Goal: Information Seeking & Learning: Learn about a topic

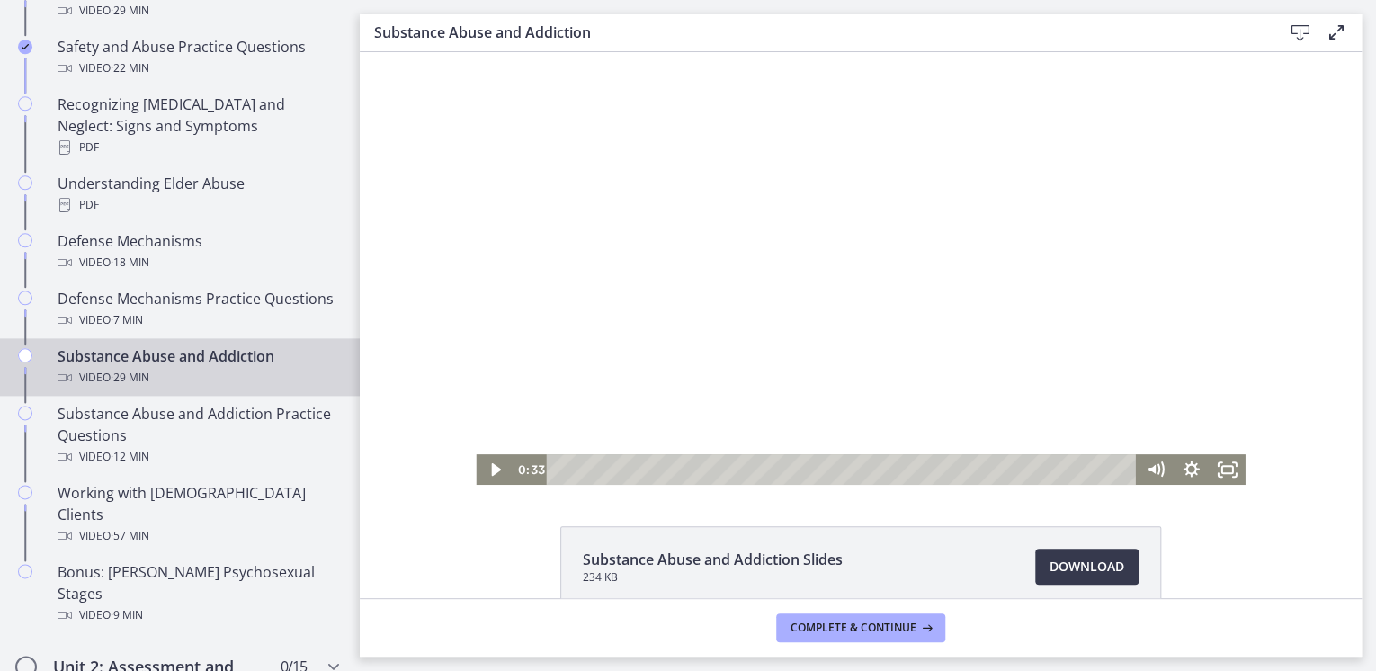
scroll to position [935, 0]
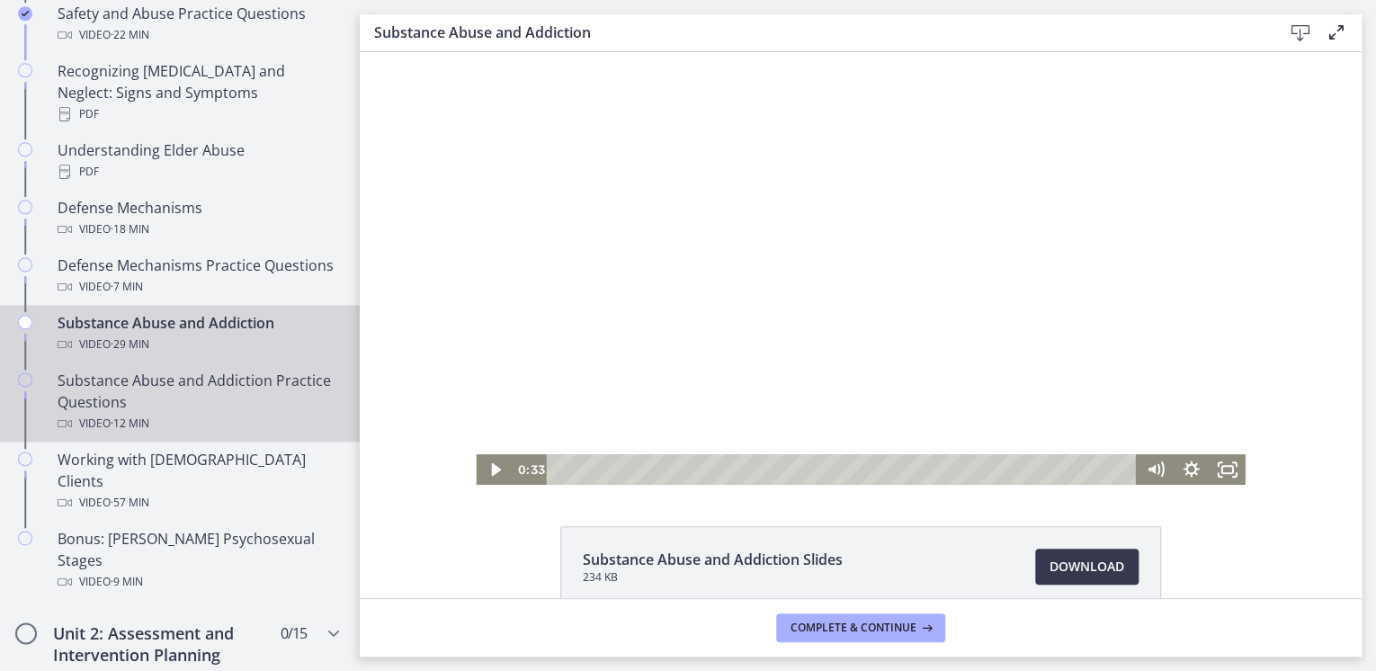
click at [223, 416] on div "Video · 12 min" at bounding box center [198, 424] width 281 height 22
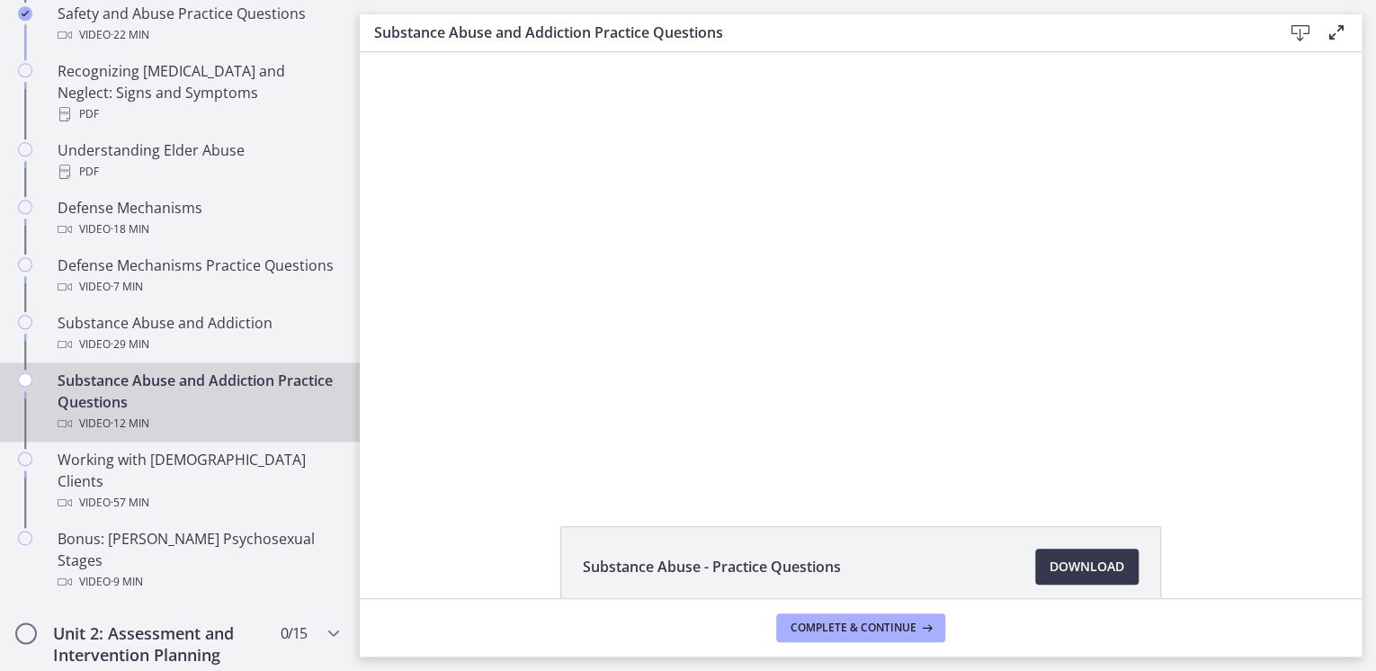
click at [745, 323] on div at bounding box center [861, 268] width 860 height 433
click at [954, 363] on div at bounding box center [861, 268] width 860 height 433
drag, startPoint x: 954, startPoint y: 363, endPoint x: 972, endPoint y: 443, distance: 82.0
click at [958, 381] on div at bounding box center [861, 268] width 860 height 433
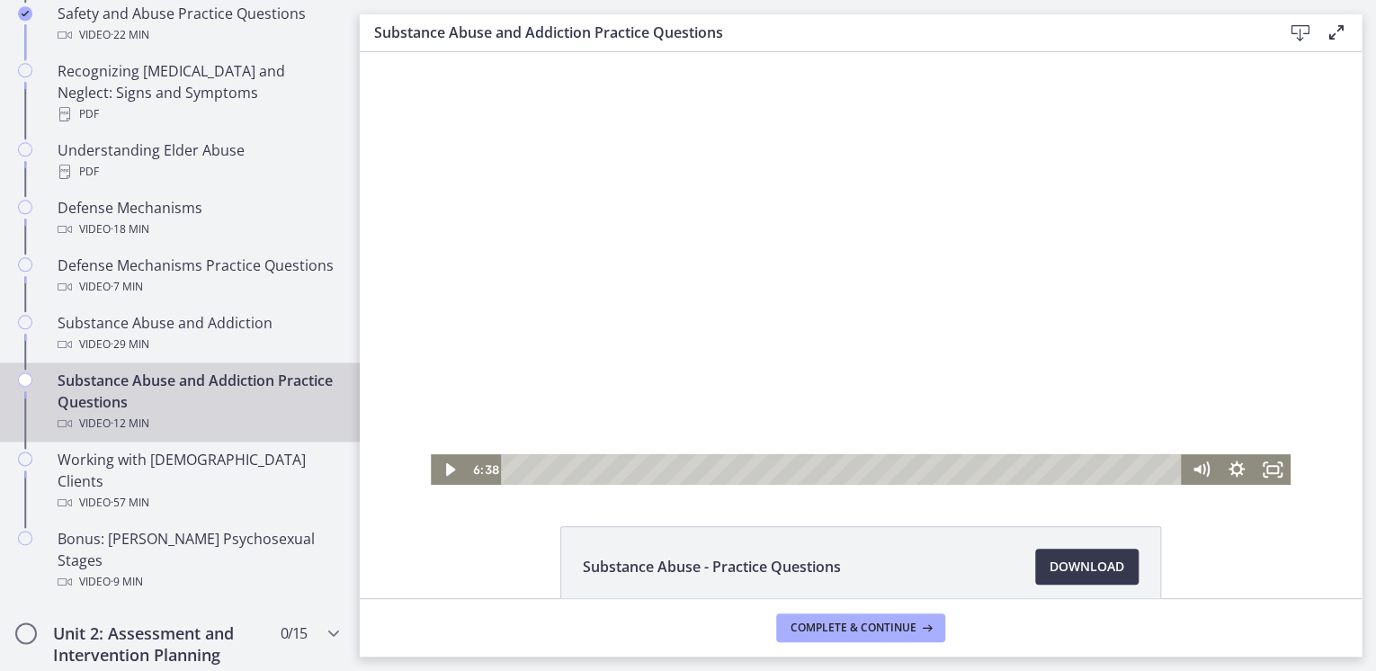
click at [908, 313] on div at bounding box center [861, 268] width 860 height 433
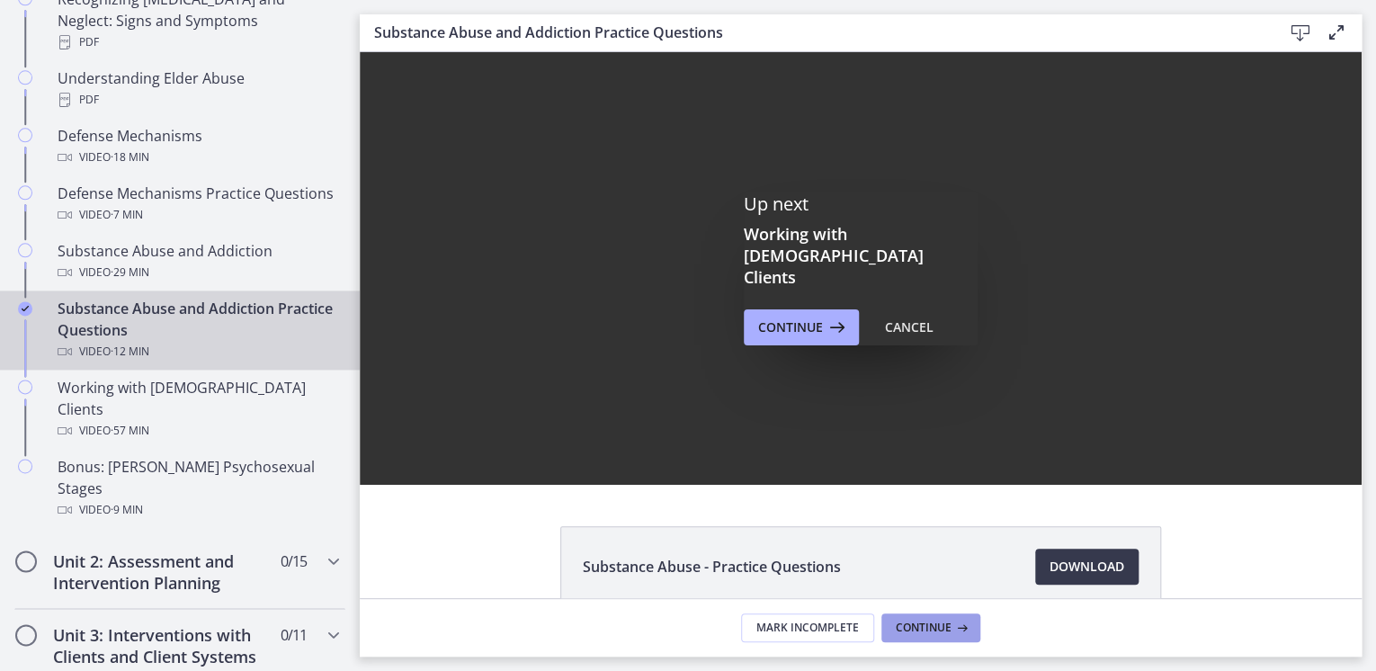
click at [911, 627] on span "Continue" at bounding box center [924, 628] width 56 height 14
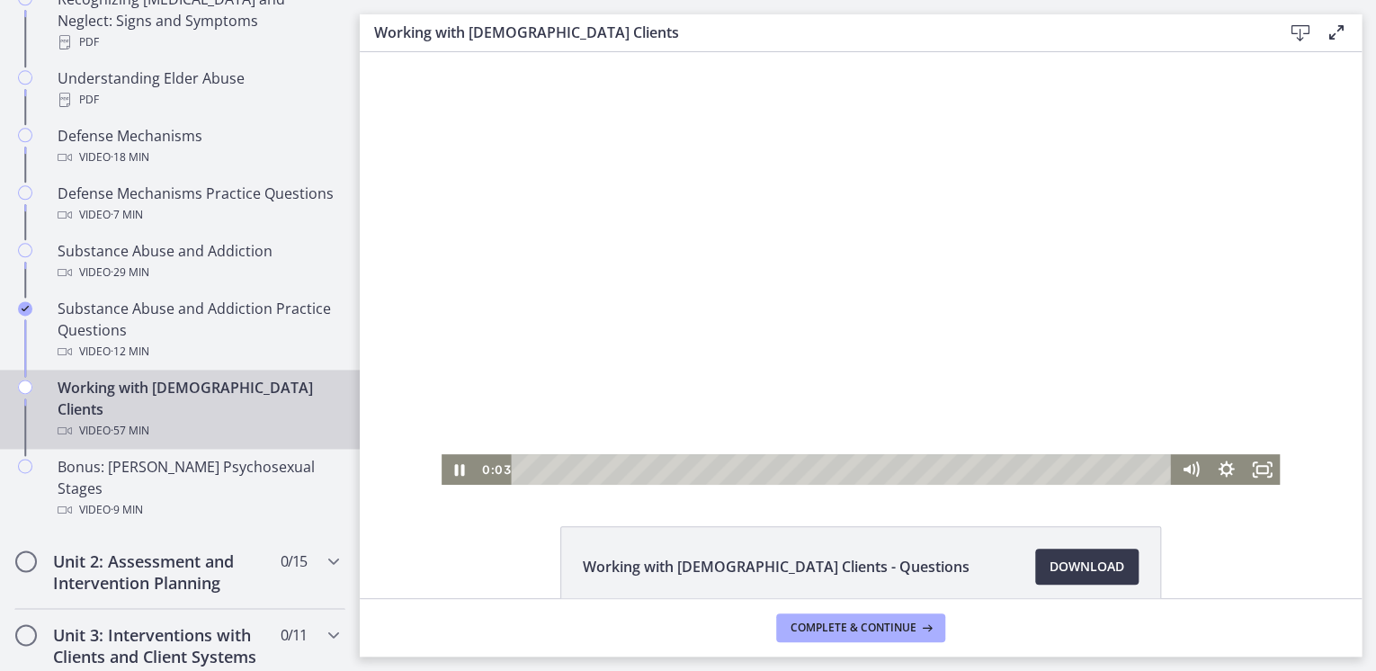
click at [575, 264] on div at bounding box center [861, 268] width 839 height 433
click at [854, 427] on div at bounding box center [861, 268] width 839 height 433
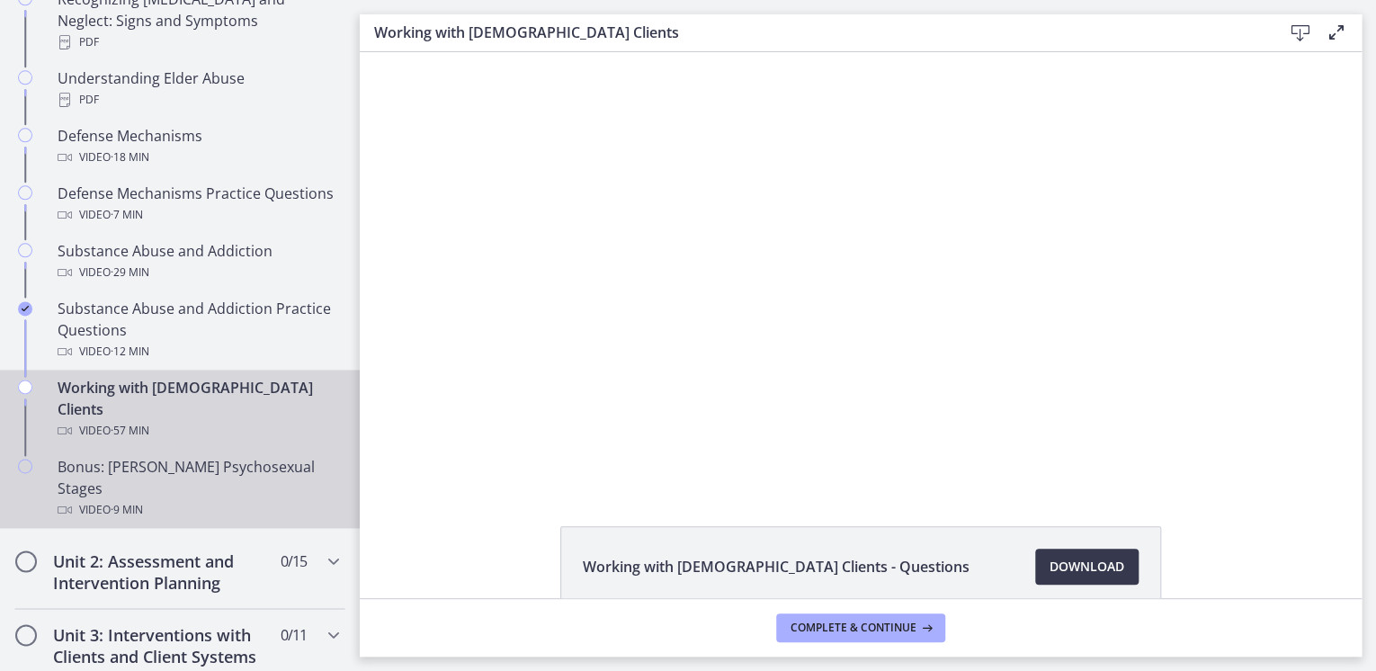
click at [117, 499] on span "· 9 min" at bounding box center [127, 510] width 32 height 22
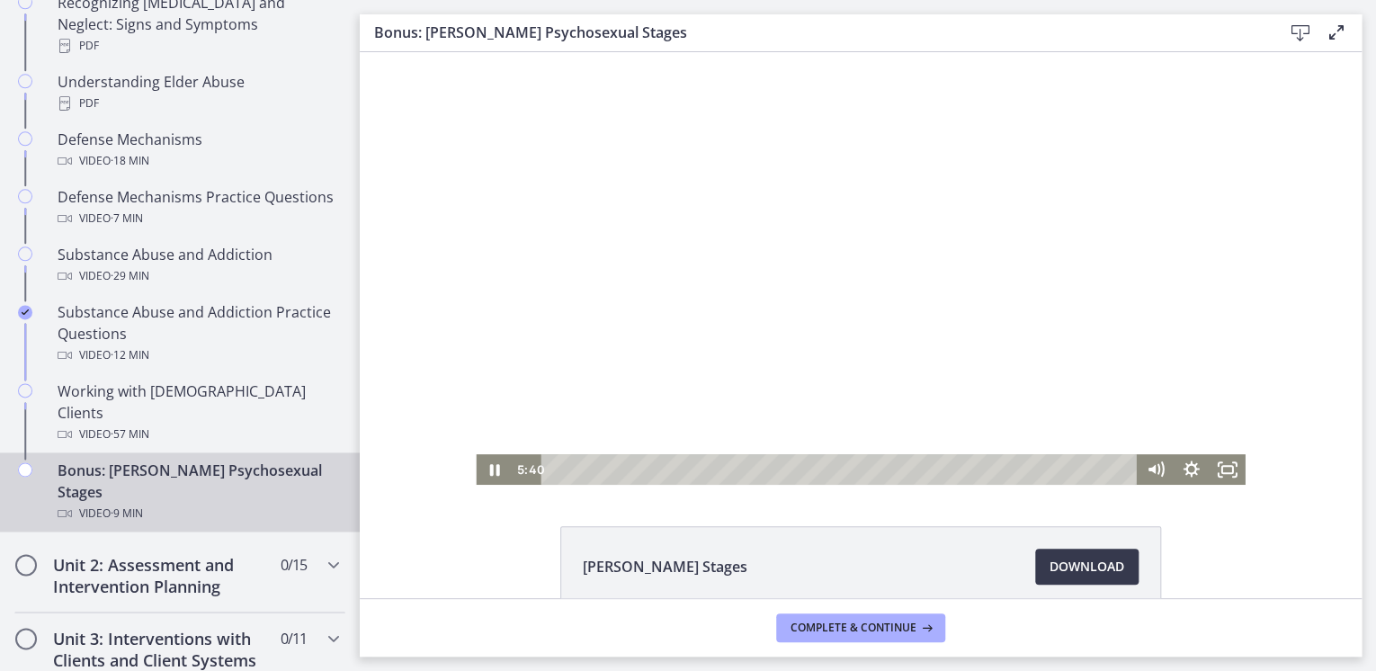
scroll to position [1008, 0]
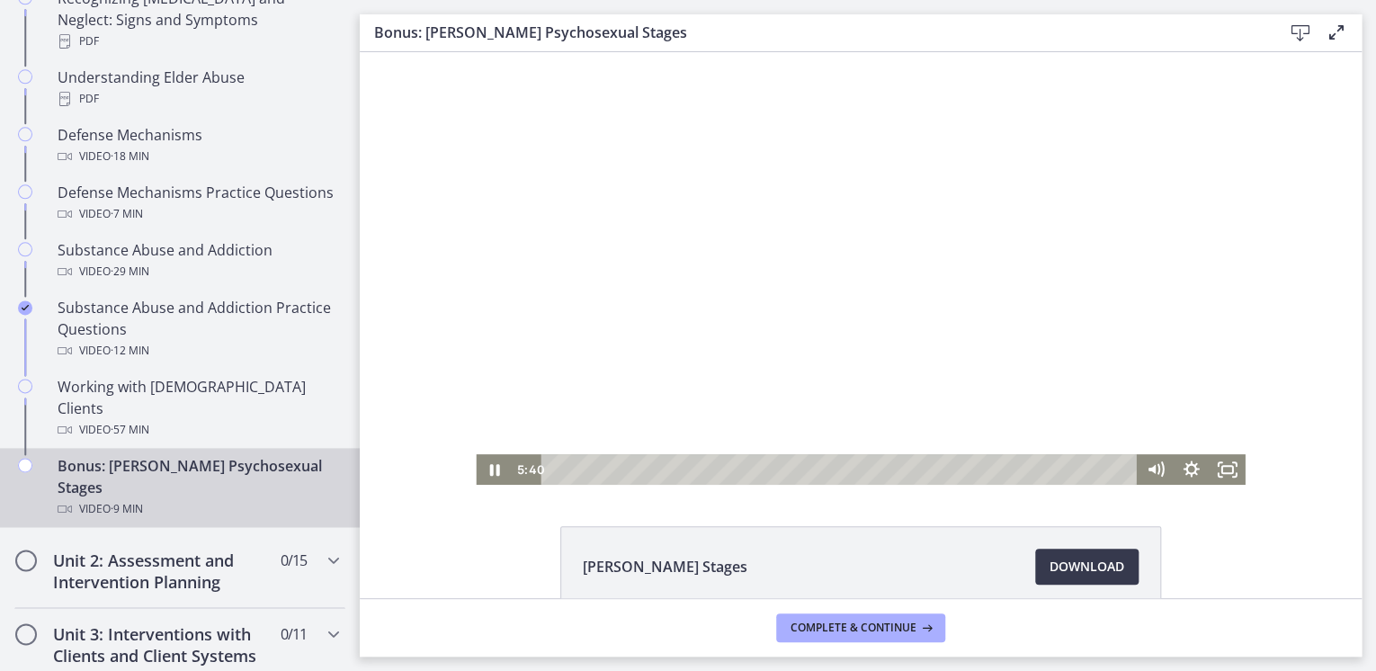
click at [651, 210] on div at bounding box center [860, 268] width 769 height 433
click at [813, 248] on div at bounding box center [860, 268] width 769 height 433
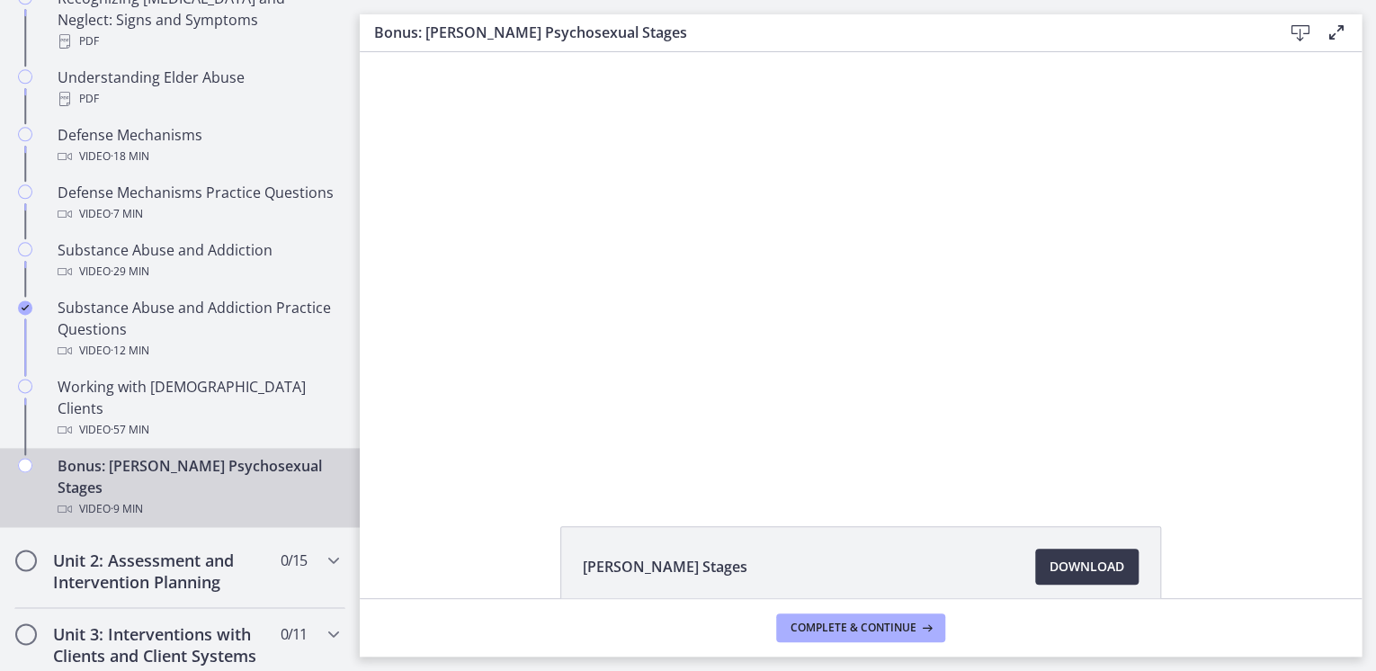
click at [813, 248] on div at bounding box center [860, 268] width 769 height 433
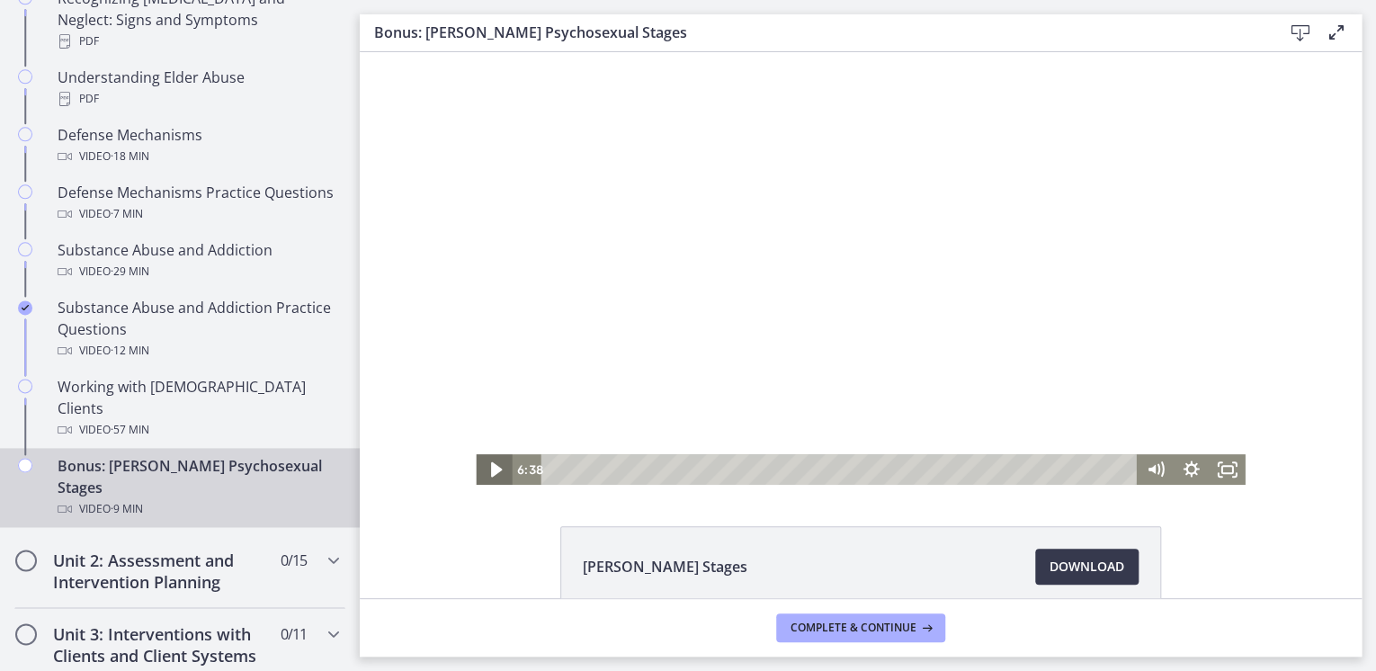
click at [488, 464] on icon "Play Video" at bounding box center [495, 470] width 43 height 37
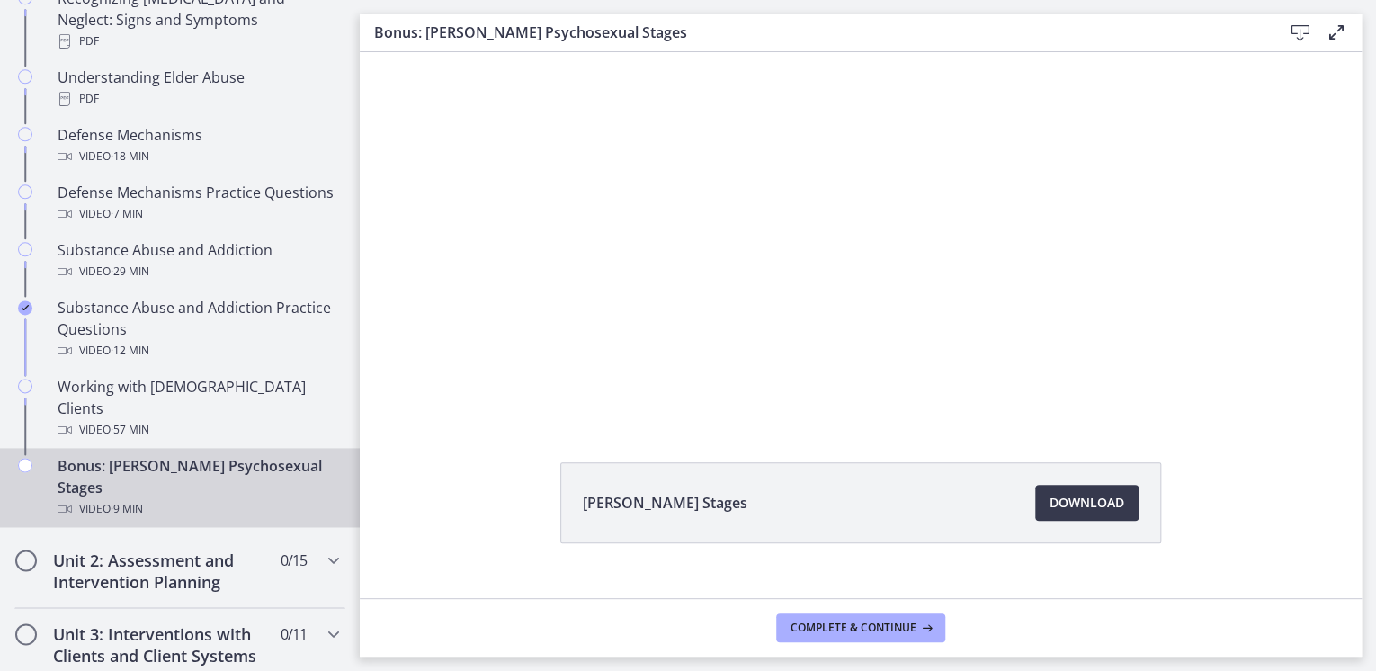
scroll to position [94, 0]
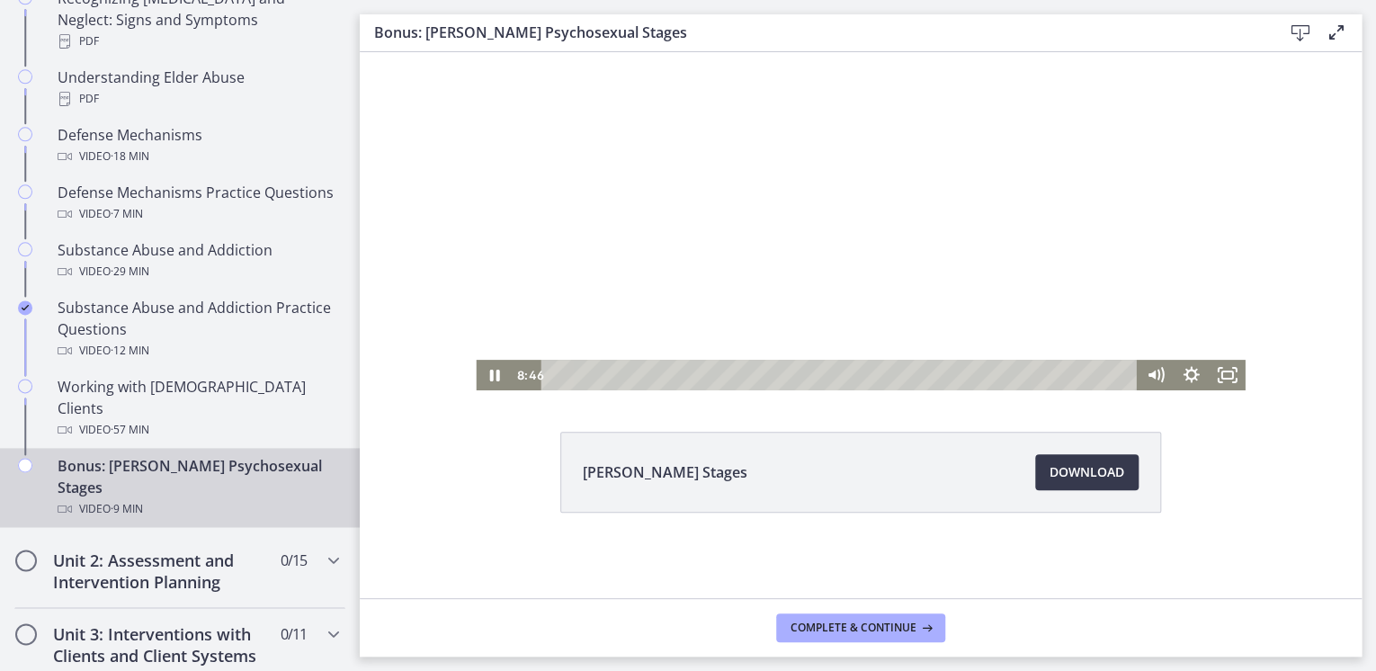
click at [500, 289] on div at bounding box center [860, 174] width 769 height 433
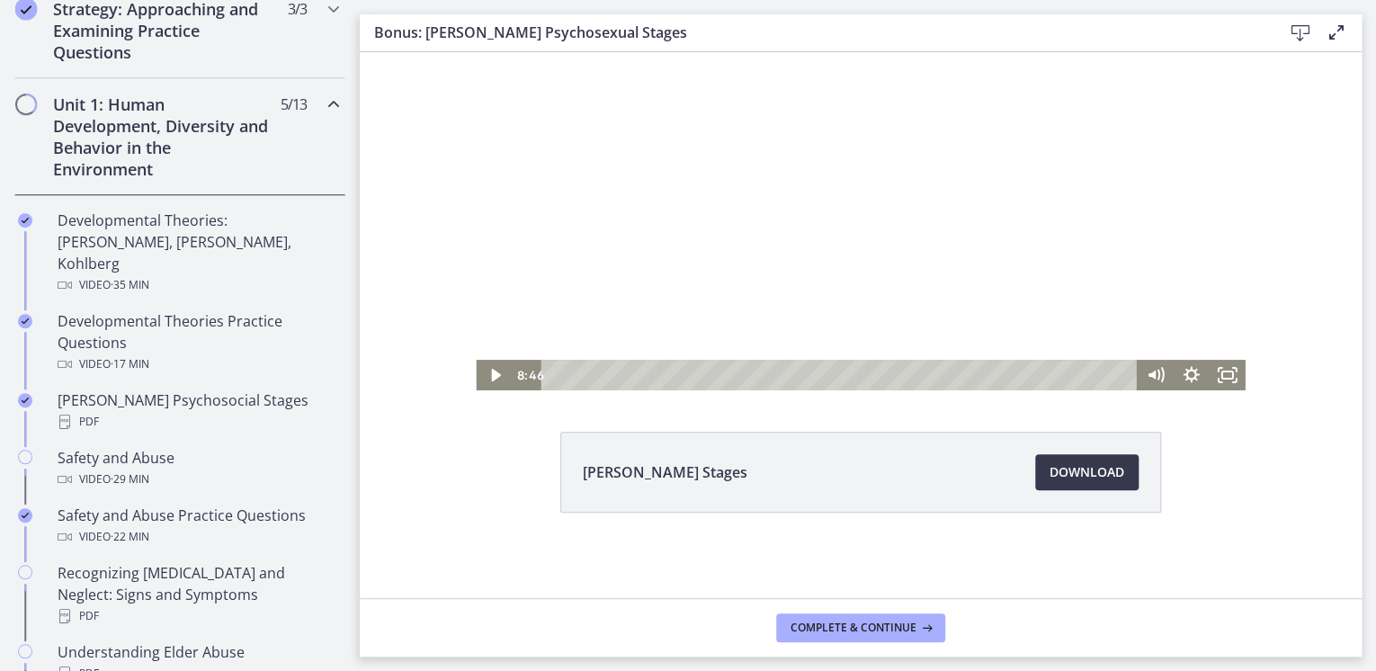
scroll to position [433, 0]
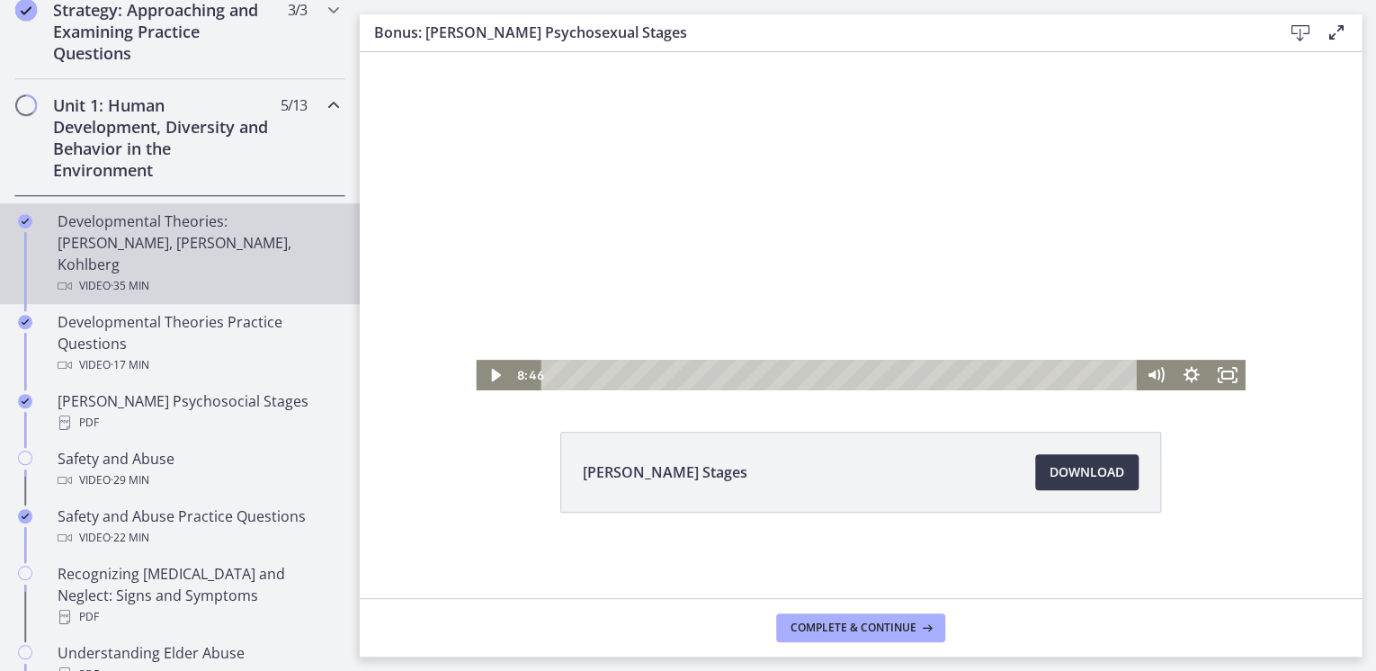
click at [130, 227] on div "Developmental Theories: [PERSON_NAME], [PERSON_NAME], Kohlberg Video · 35 min" at bounding box center [198, 253] width 281 height 86
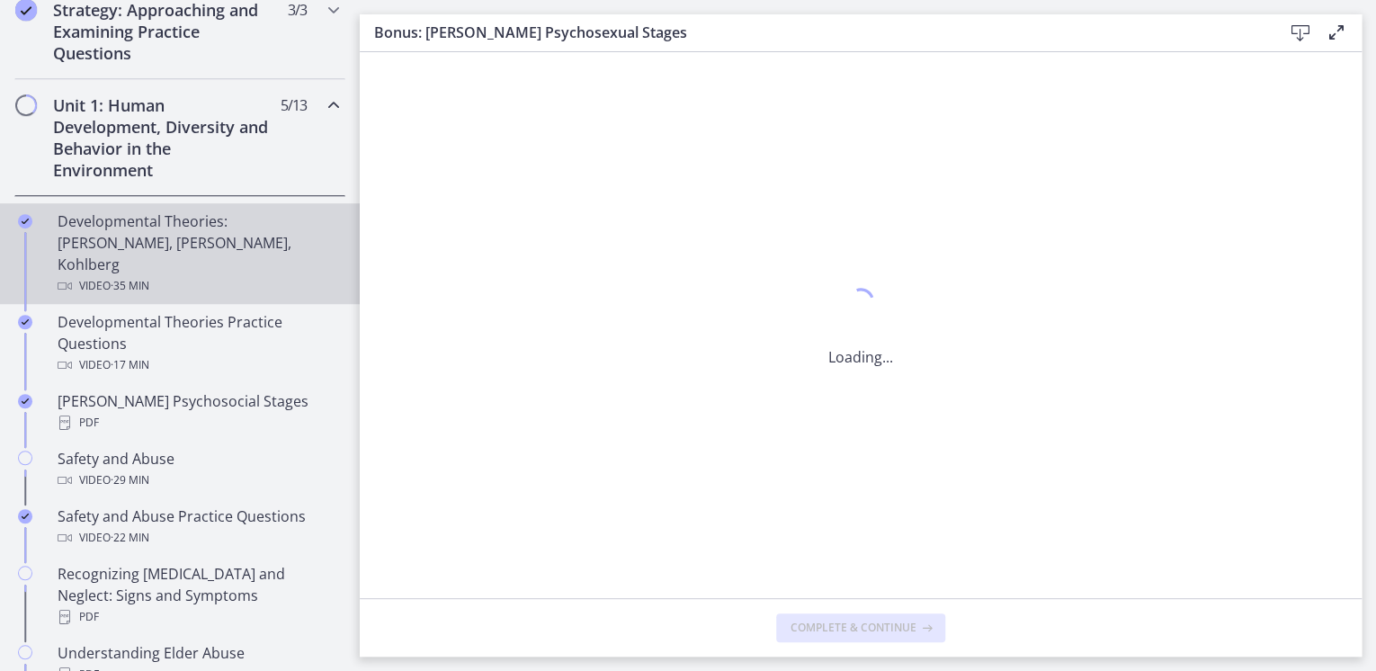
scroll to position [0, 0]
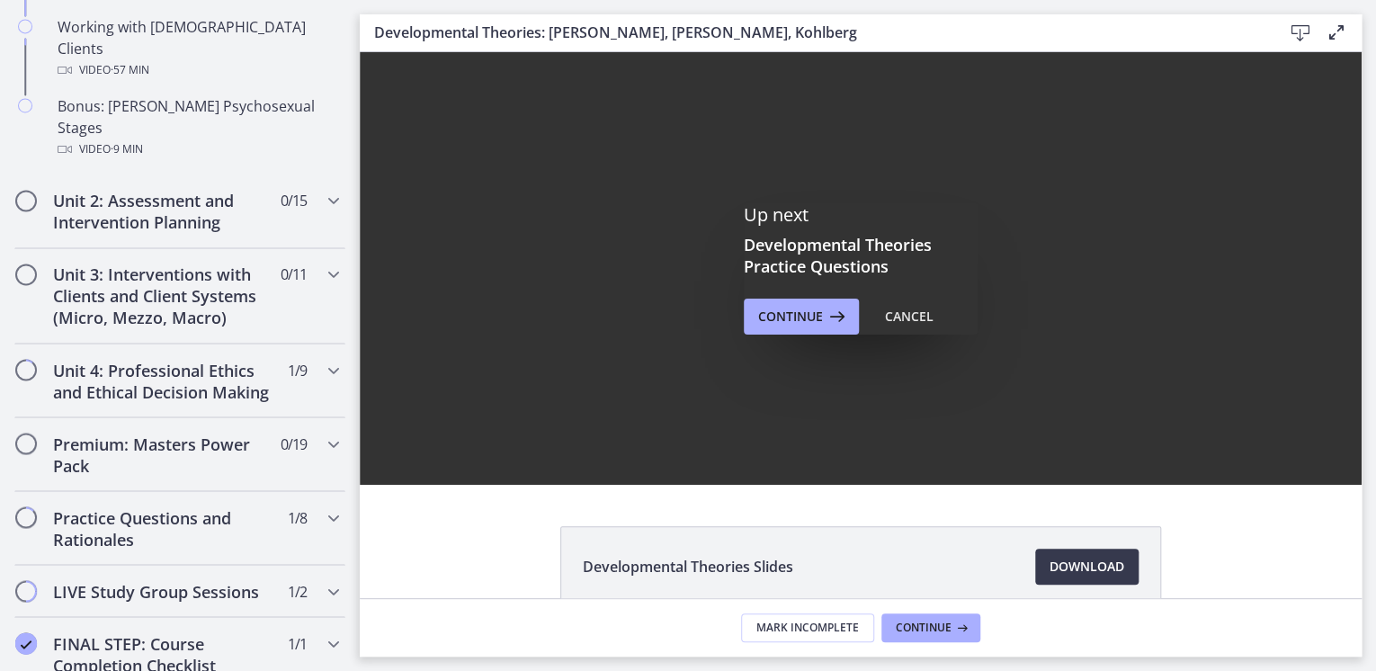
click at [608, 455] on div "Up next Developmental Theories Practice Questions Continue Cancel" at bounding box center [861, 268] width 1002 height 433
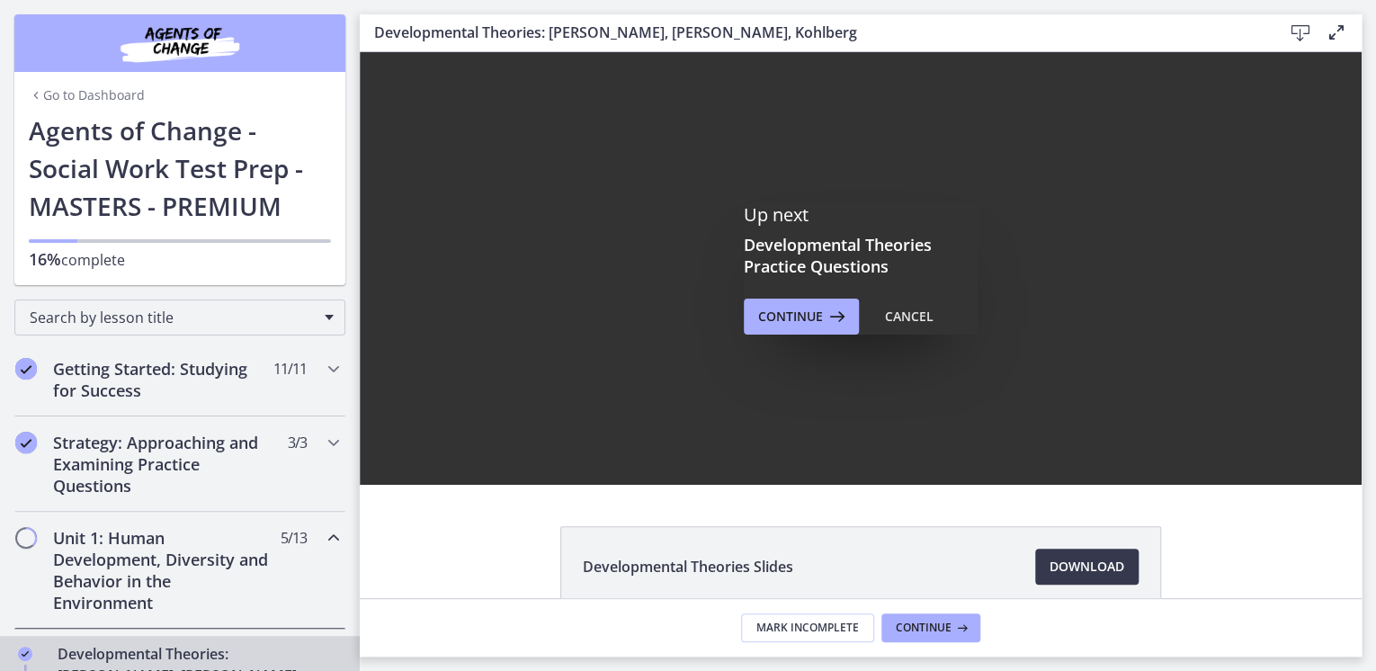
scroll to position [1368, 0]
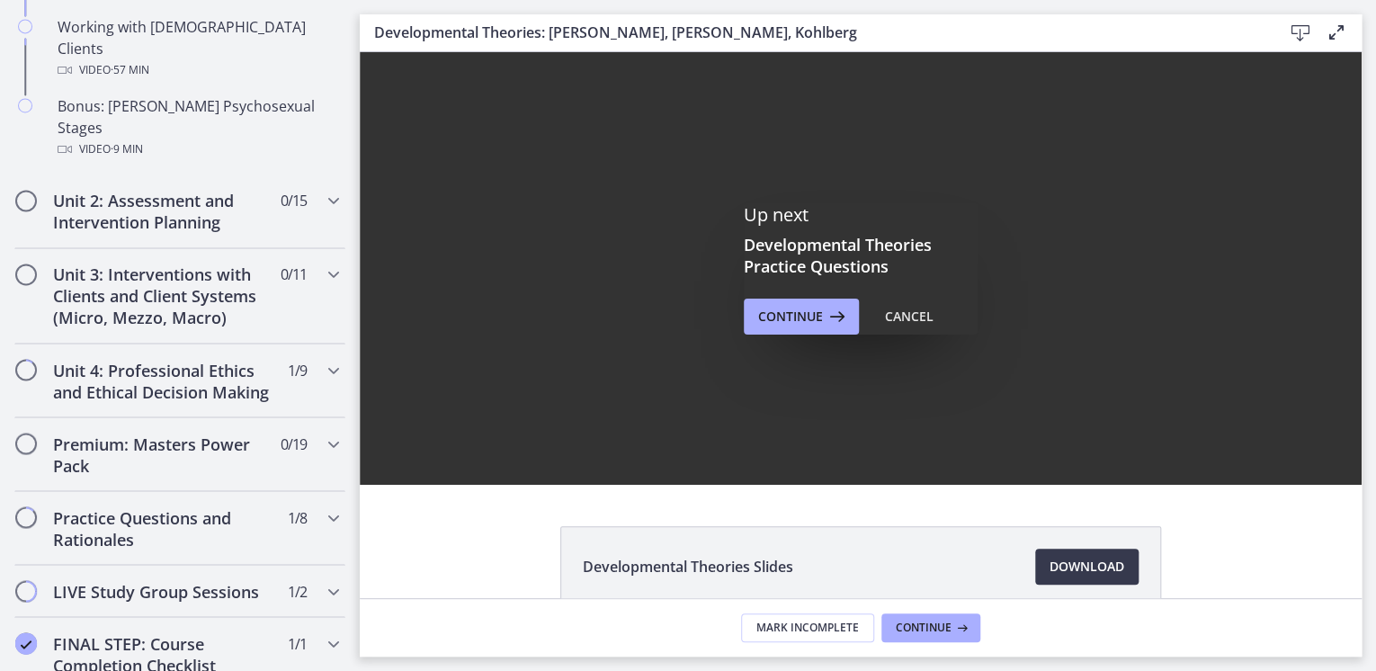
click at [494, 531] on div "Developmental Theories Slides Download Opens in a new window" at bounding box center [861, 609] width 1002 height 167
click at [770, 323] on span "Continue" at bounding box center [790, 317] width 65 height 22
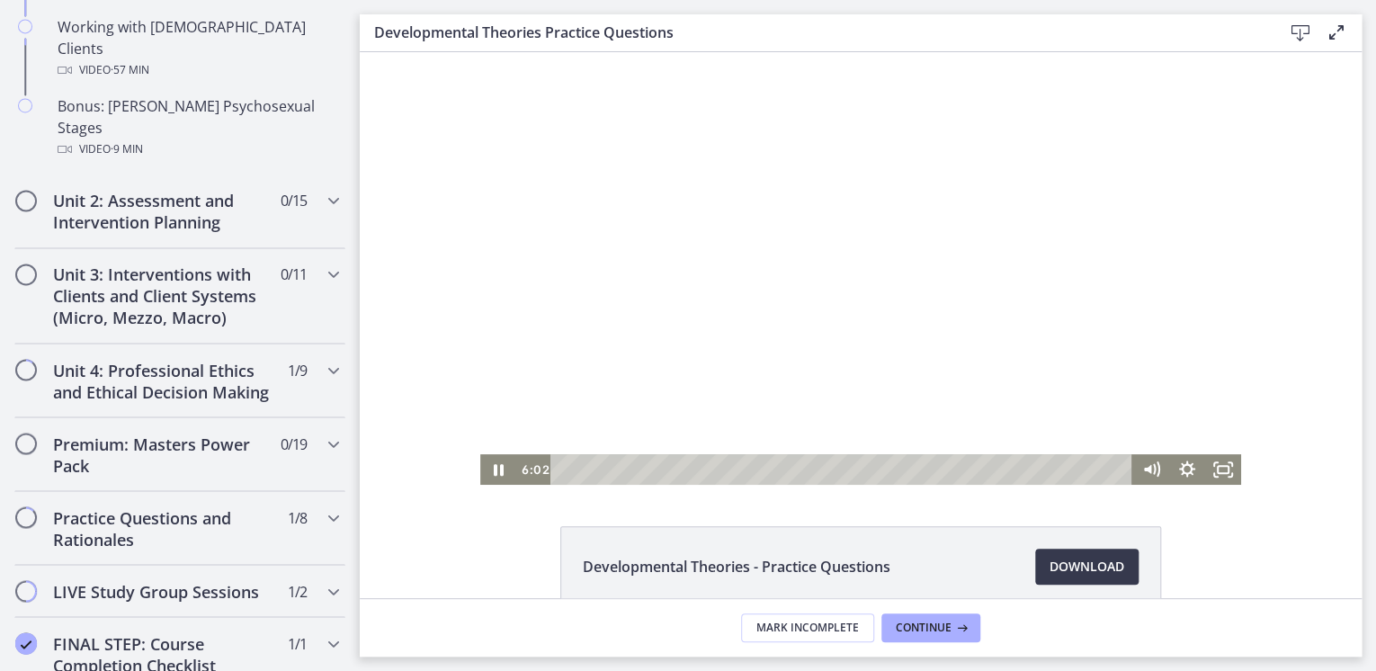
click at [577, 228] on div at bounding box center [860, 268] width 761 height 433
